Goal: Task Accomplishment & Management: Use online tool/utility

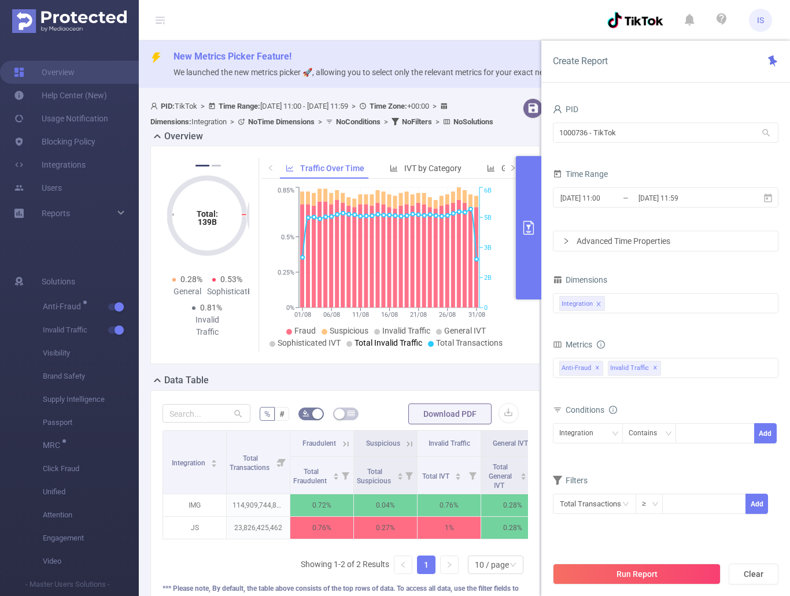
scroll to position [141, 0]
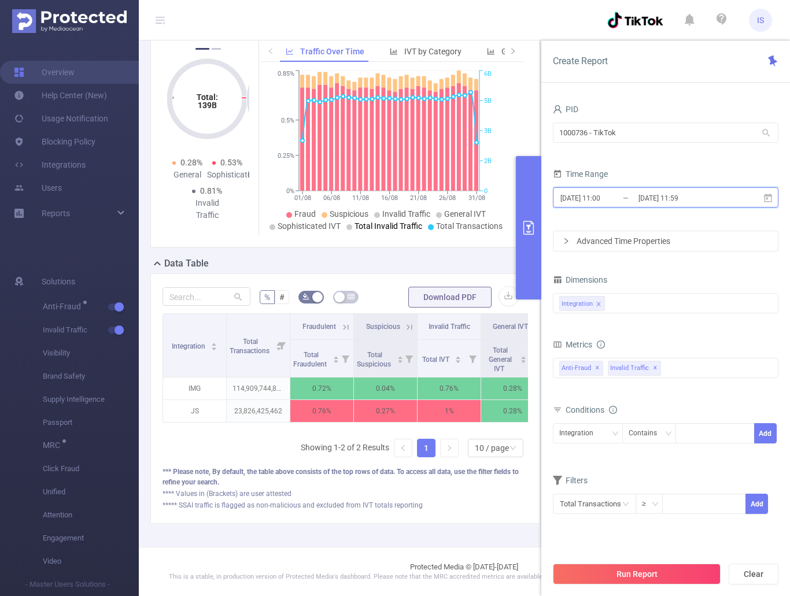
click at [767, 198] on icon at bounding box center [768, 198] width 10 height 10
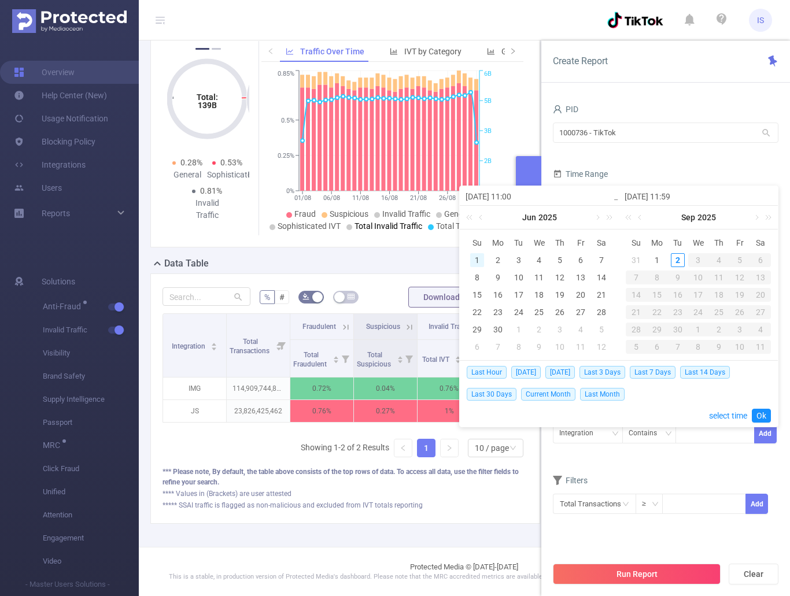
click at [475, 255] on div "1" at bounding box center [477, 260] width 14 height 14
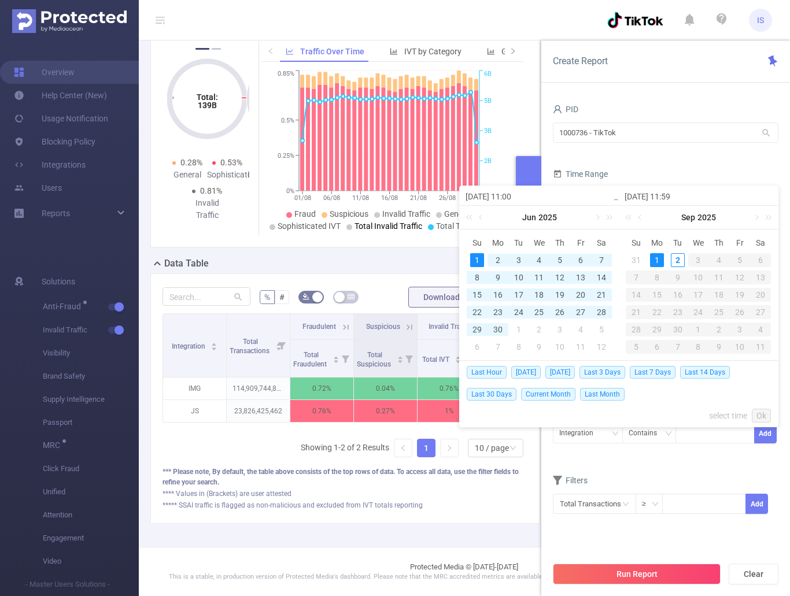
click at [661, 258] on div "1" at bounding box center [657, 260] width 14 height 14
type input "[DATE] 11:00"
type input "[DATE] 11:59"
type input "[DATE] 11:00"
type input "[DATE] 11:59"
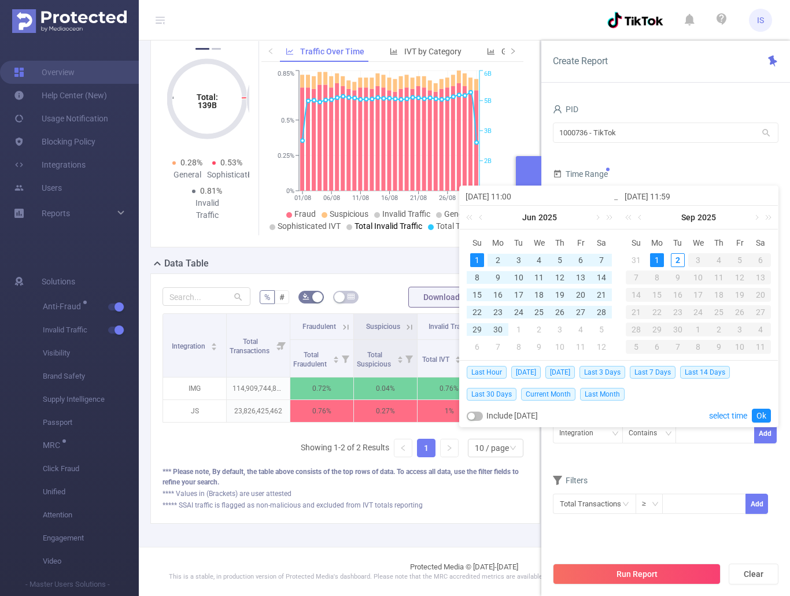
click at [764, 405] on div "Last Hour [DATE] [DATE] Last 3 Days Last 7 Days Last 14 Days Last 30 Days Curre…" at bounding box center [619, 394] width 304 height 66
click at [745, 404] on div "Last Hour [DATE] [DATE] Last 3 Days Last 7 Days Last 14 Days Last 30 Days Curre…" at bounding box center [619, 383] width 304 height 44
click at [759, 412] on link "Ok" at bounding box center [761, 416] width 19 height 14
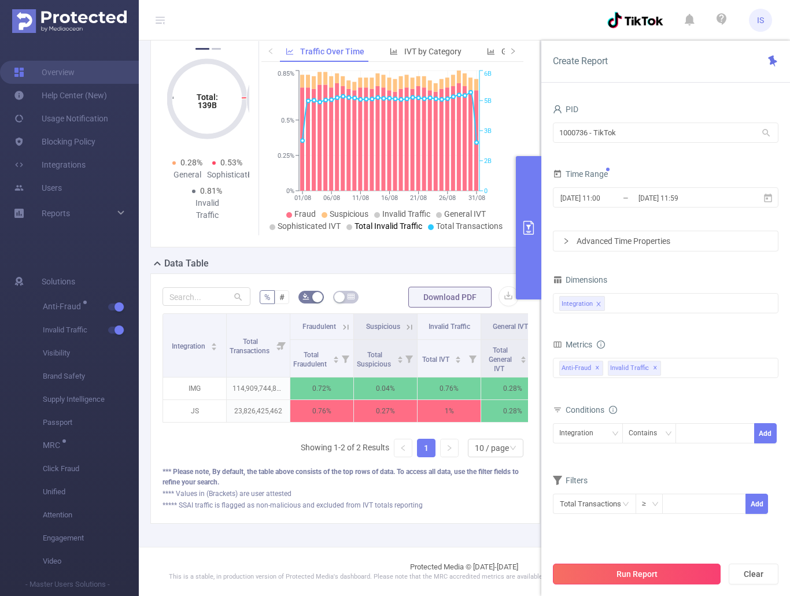
click at [657, 570] on button "Run Report" at bounding box center [637, 574] width 168 height 21
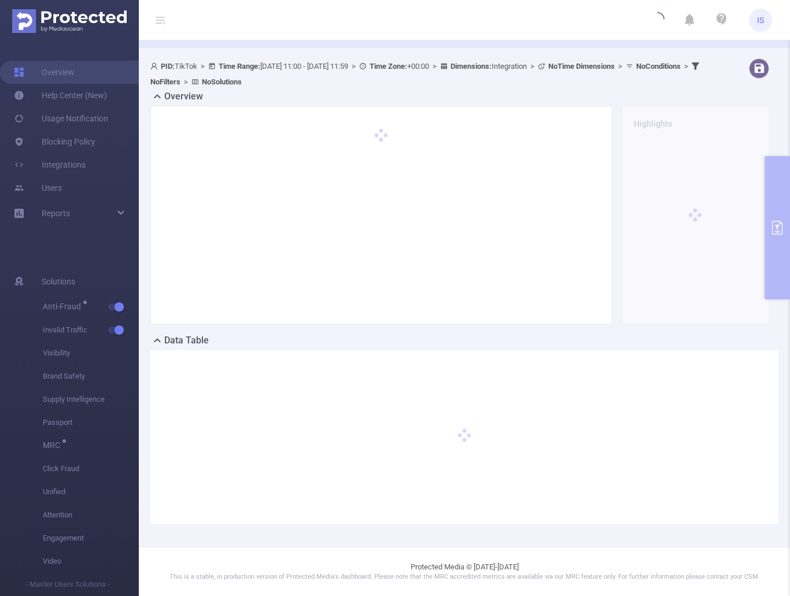
scroll to position [40, 0]
